Goal: Transaction & Acquisition: Purchase product/service

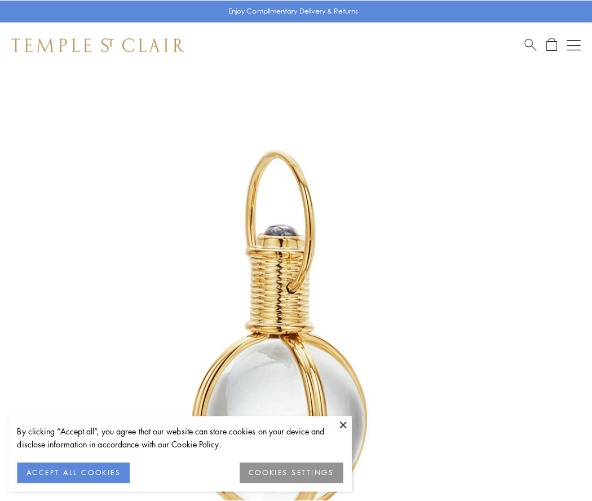
scroll to position [294, 0]
